Goal: Task Accomplishment & Management: Use online tool/utility

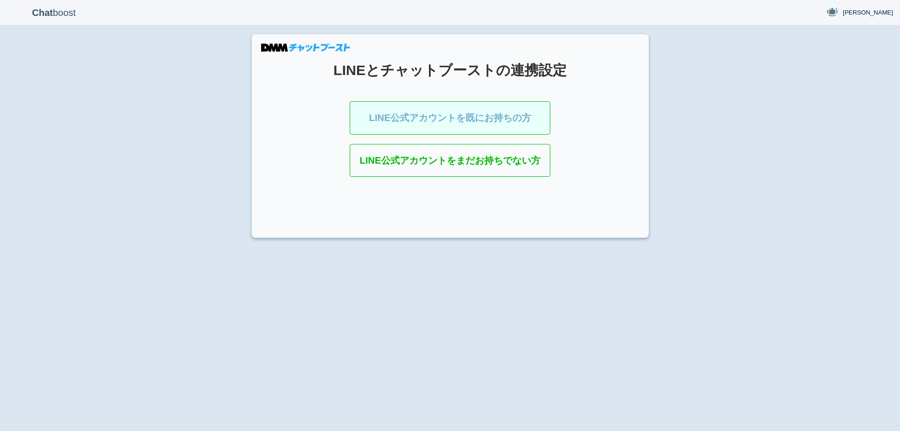
click at [443, 124] on link "LINE公式アカウントを既にお持ちの方" at bounding box center [450, 117] width 201 height 33
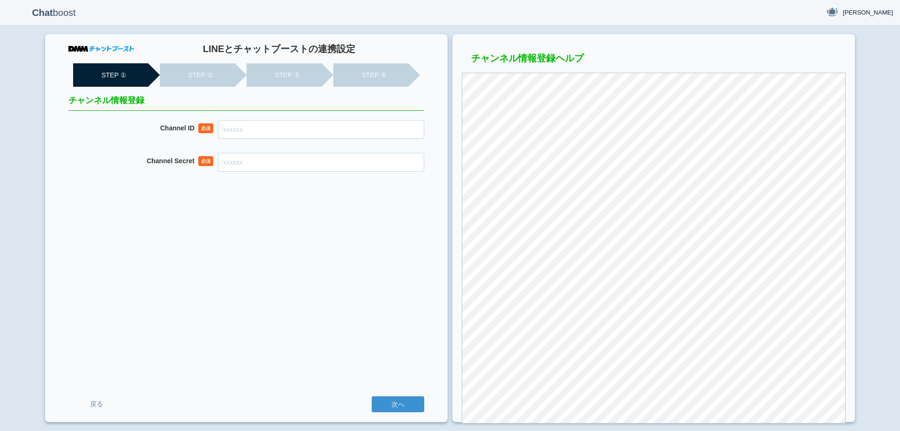
click at [271, 135] on input "Channel ID" at bounding box center [321, 129] width 206 height 19
paste input "2007944651"
type input "2007944651"
drag, startPoint x: 269, startPoint y: 159, endPoint x: 272, endPoint y: 164, distance: 6.4
click at [269, 159] on input "Channel Secret" at bounding box center [321, 162] width 206 height 19
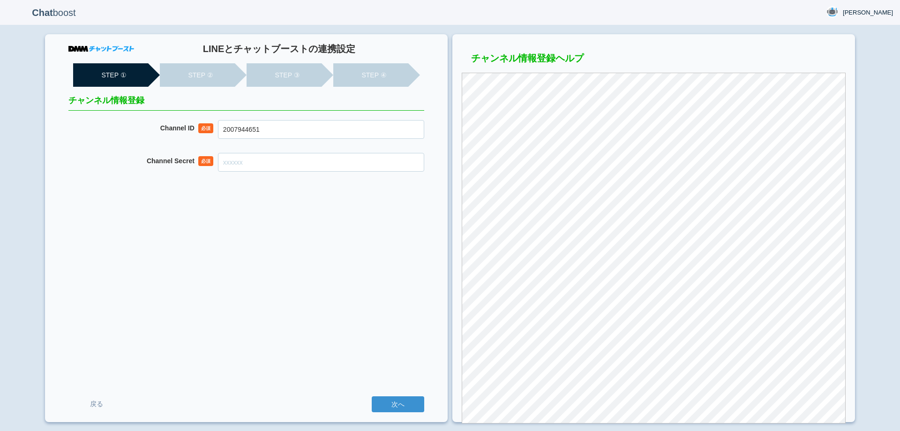
paste input "9a8f2d75f3b40146f247c6f7a22742c4"
type input "9a8f2d75f3b40146f247c6f7a22742c4"
click at [307, 234] on div "LINEとチャットブーストの連携設定 STEP ① STEP ② STEP ③ STEP ④ チャンネル情報登録 Channel ID 必須 20079446…" at bounding box center [246, 228] width 403 height 388
click at [415, 403] on input "次へ" at bounding box center [398, 404] width 53 height 16
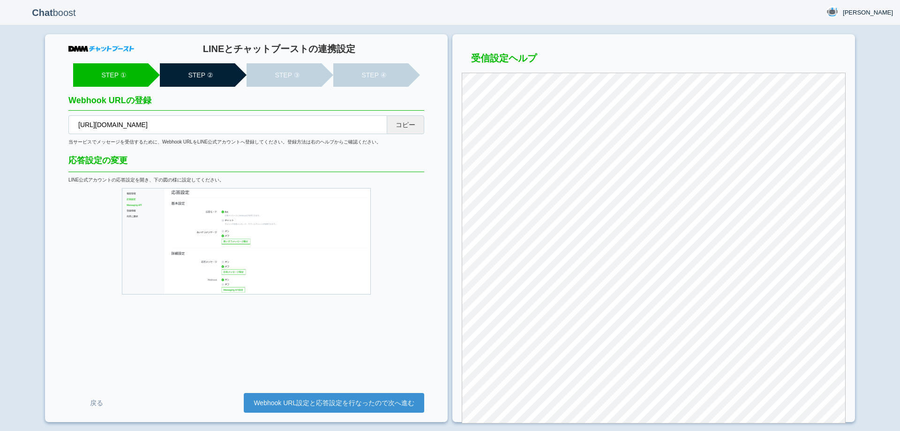
click at [413, 122] on button "コピー" at bounding box center [406, 124] width 38 height 19
click at [363, 403] on link "Webhook URL設定と応答設定を行なったので次へ進む" at bounding box center [334, 403] width 180 height 20
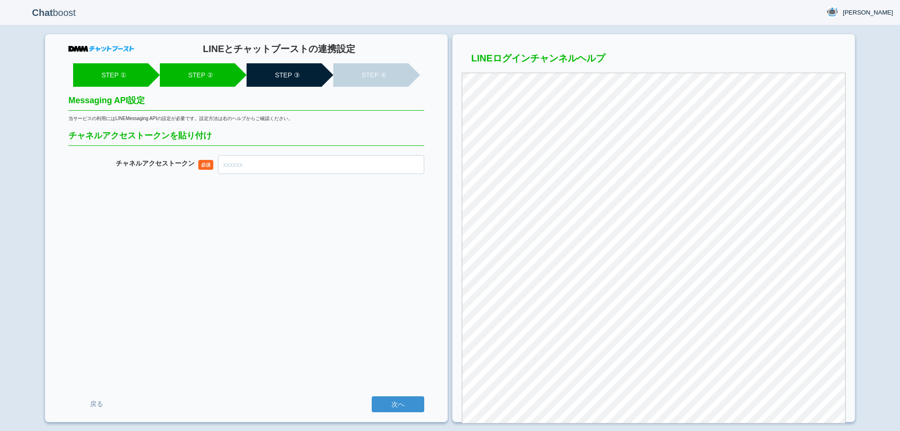
drag, startPoint x: 268, startPoint y: 163, endPoint x: 270, endPoint y: 168, distance: 6.1
click at [268, 163] on input "チャネル アクセストークン" at bounding box center [321, 164] width 206 height 19
paste input "dUsNS/XvEdSLU717M8bcKq8cQs0aMOXEF4P8JV8Gfcyd0qPAflQlSxbCn1ml9JYCmWSMHEXv6NYLlAK…"
type input "dUsNS/XvEdSLU717M8bcKq8cQs0aMOXEF4P8JV8Gfcyd0qPAflQlSxbCn1ml9JYCmWSMHEXv6NYLlAK…"
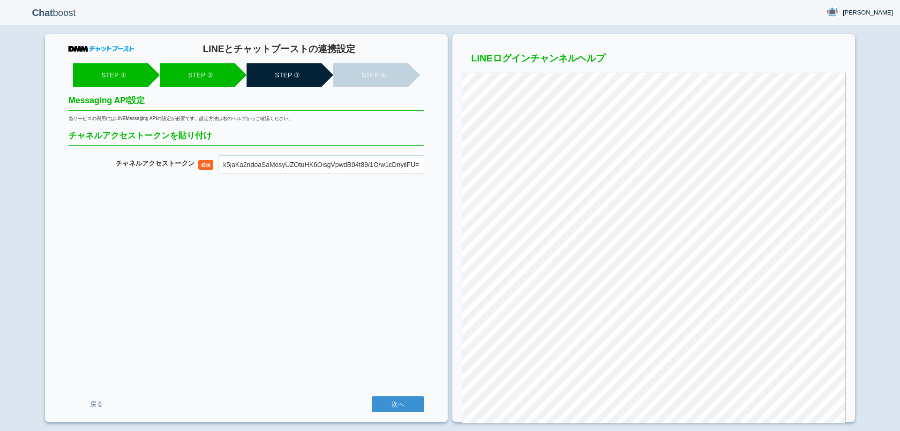
scroll to position [0, 0]
click at [404, 398] on input "次へ" at bounding box center [398, 404] width 53 height 16
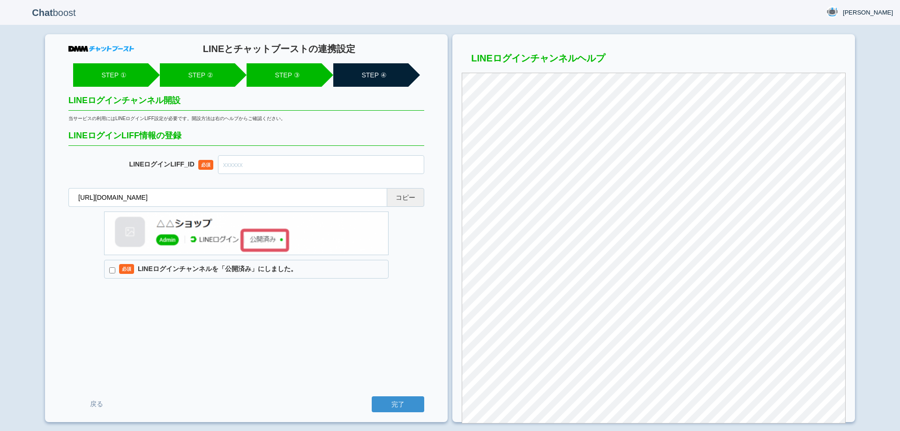
click at [409, 197] on button "コピー" at bounding box center [406, 197] width 38 height 19
click at [276, 164] on input "text" at bounding box center [321, 164] width 206 height 19
paste input "2007944663-0AB4Z9KX"
type input "2007944663-0AB4Z9KX"
drag, startPoint x: 111, startPoint y: 272, endPoint x: 156, endPoint y: 312, distance: 60.1
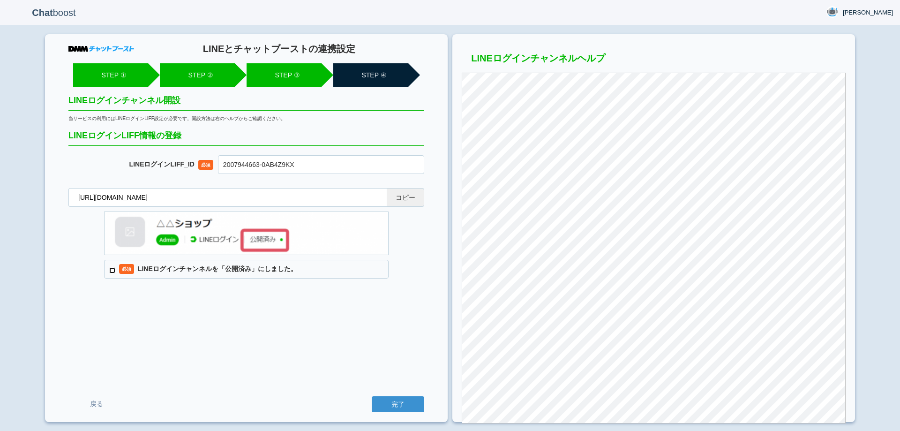
click at [112, 272] on input "必須 LINEログインチャンネルを「公開済み」にしました。" at bounding box center [112, 270] width 6 height 6
checkbox input "true"
drag, startPoint x: 158, startPoint y: 317, endPoint x: 173, endPoint y: 320, distance: 14.3
click at [160, 317] on div "LINEとチャットブーストの連携設定 STEP ① STEP ② STEP ③ STEP ④ LINEログインチャンネル開設 当サービスの利用にはLINEログ…" at bounding box center [246, 228] width 403 height 388
click at [413, 408] on input "完了" at bounding box center [398, 404] width 53 height 16
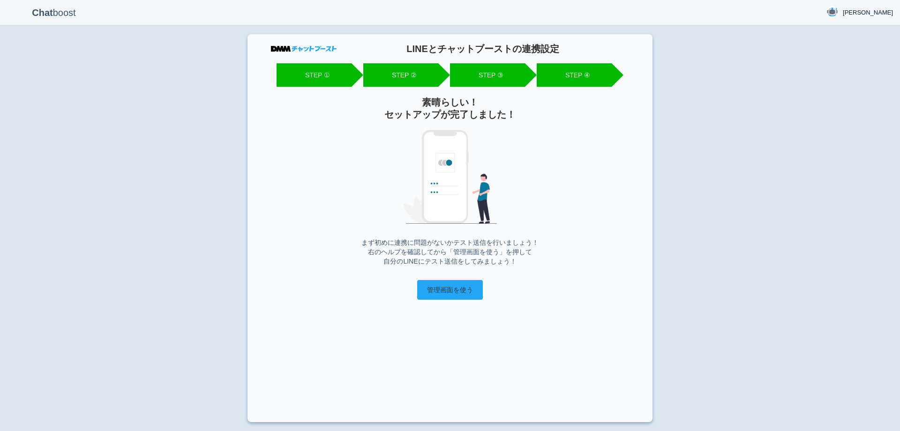
click at [470, 295] on input "管理画面を使う" at bounding box center [450, 290] width 66 height 20
